Goal: Information Seeking & Learning: Learn about a topic

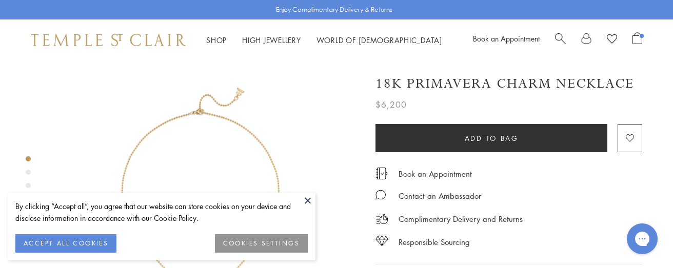
click at [307, 196] on button at bounding box center [307, 200] width 15 height 15
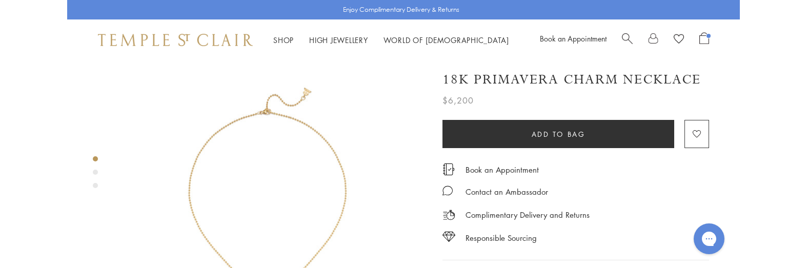
scroll to position [51, 0]
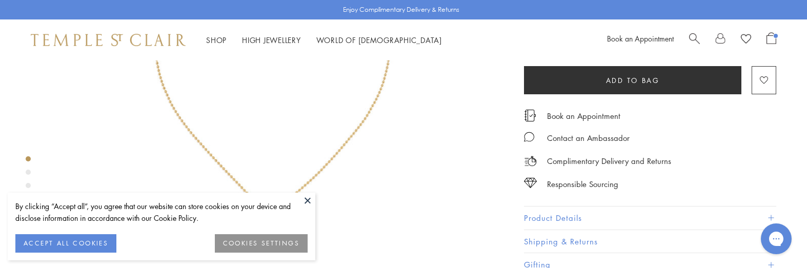
click at [307, 196] on button at bounding box center [307, 200] width 15 height 15
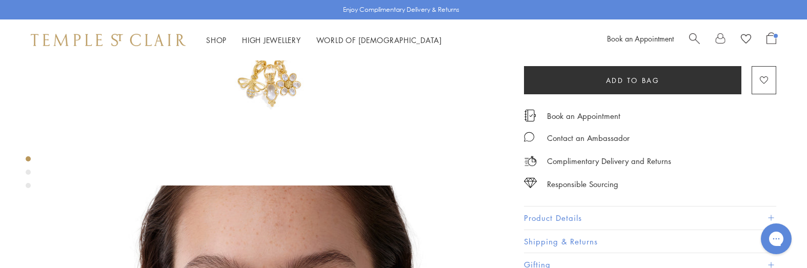
scroll to position [359, 0]
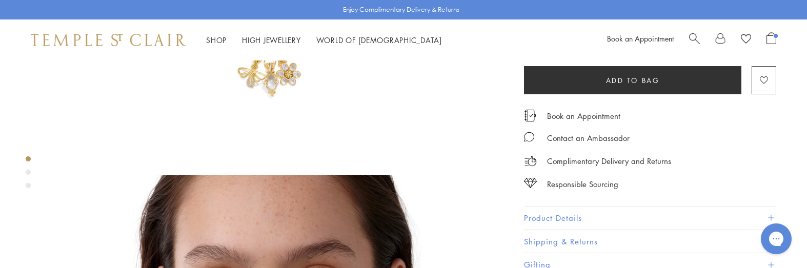
click at [563, 213] on button "Product Details" at bounding box center [650, 218] width 252 height 23
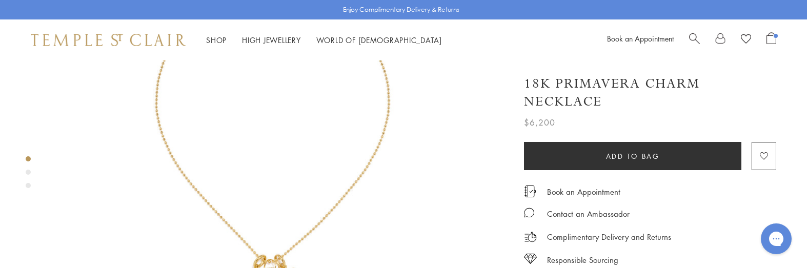
scroll to position [0, 0]
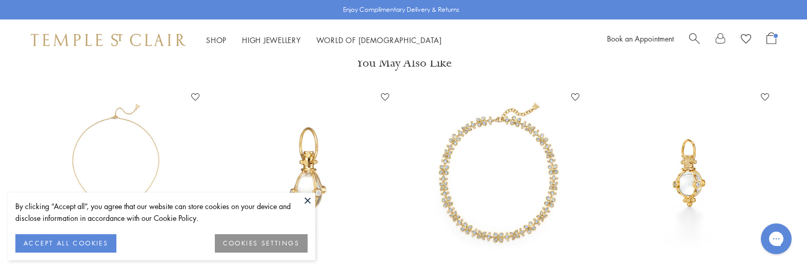
click at [306, 197] on button at bounding box center [307, 200] width 15 height 15
